Goal: Information Seeking & Learning: Learn about a topic

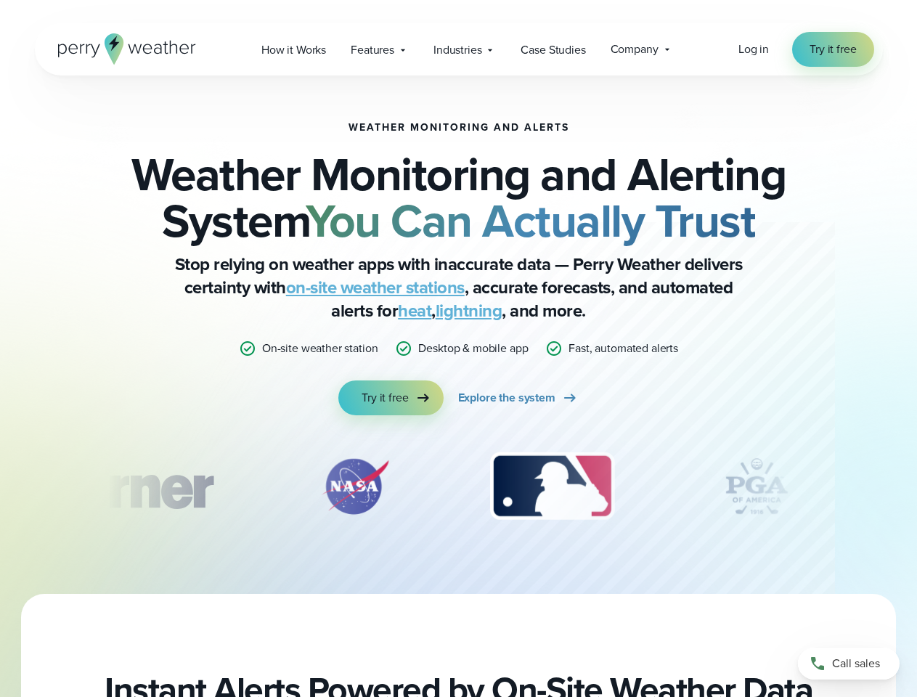
click at [458, 349] on p "Desktop & mobile app" at bounding box center [473, 348] width 110 height 17
click at [458, 49] on span "Industries" at bounding box center [458, 49] width 48 height 17
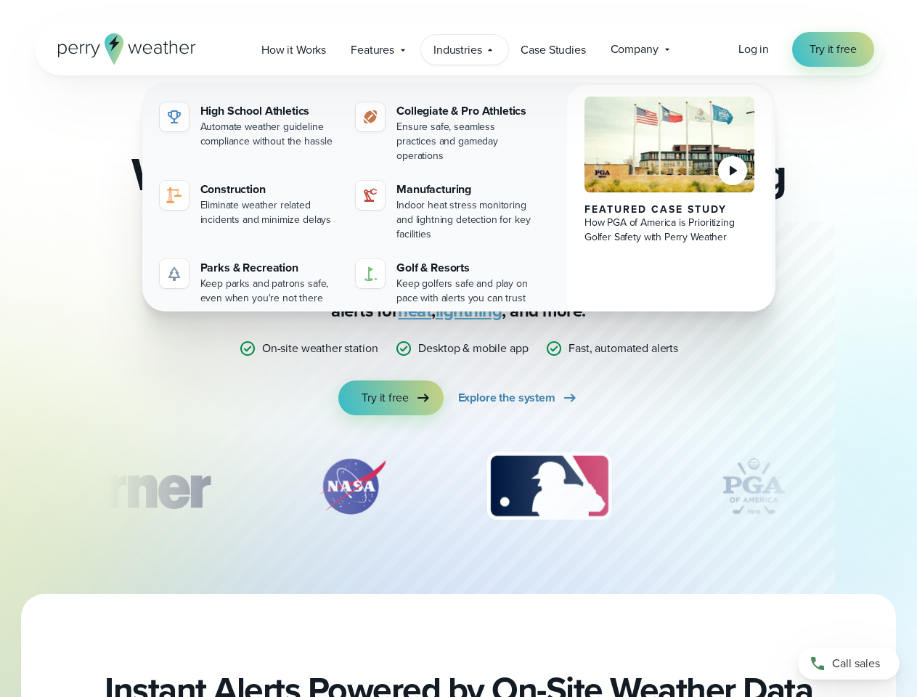
click at [459, 487] on div "slideshow" at bounding box center [459, 486] width 703 height 73
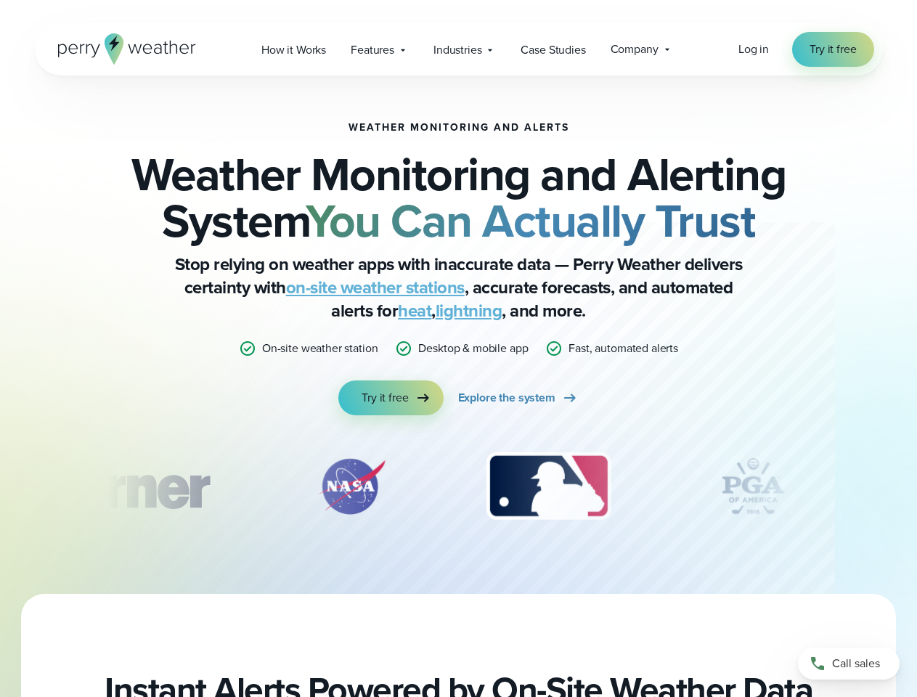
click at [0, 487] on div "Weather Monitoring and Alerts Weather Monitoring and Alerting System You Can Ac…" at bounding box center [458, 335] width 917 height 519
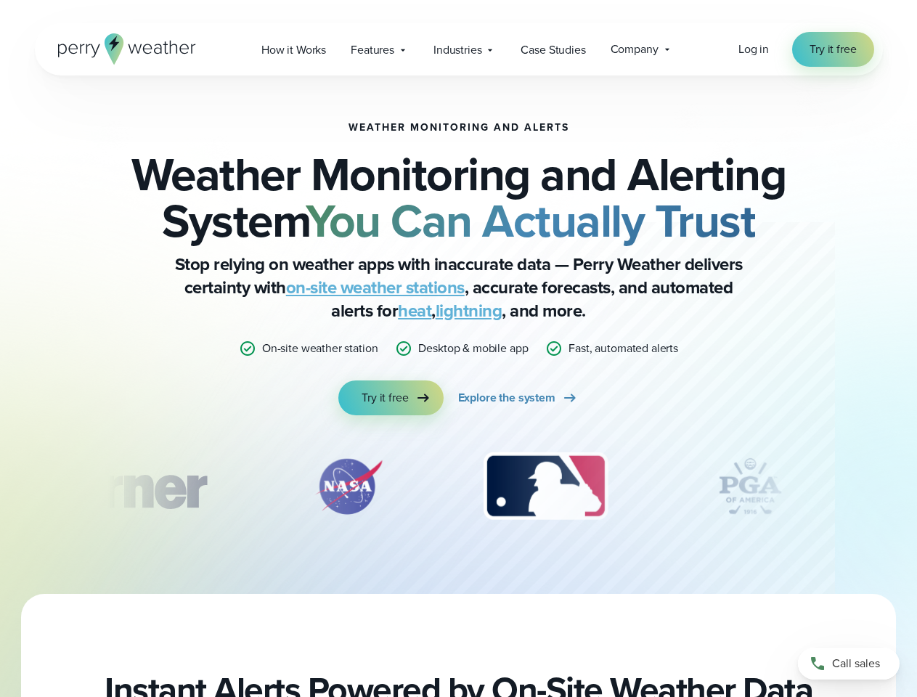
click at [0, 487] on div "Weather Monitoring and Alerts Weather Monitoring and Alerting System You Can Ac…" at bounding box center [458, 335] width 917 height 519
